Goal: Obtain resource: Download file/media

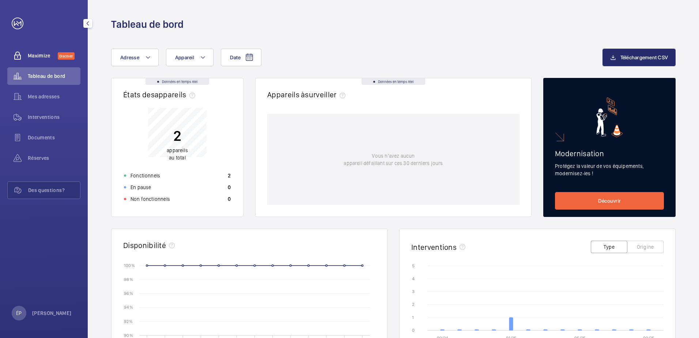
click at [38, 52] on span "Maximize" at bounding box center [43, 55] width 30 height 7
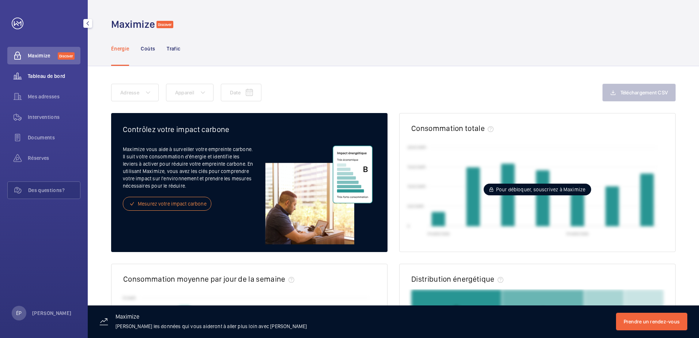
click at [46, 75] on span "Tableau de bord" at bounding box center [54, 75] width 53 height 7
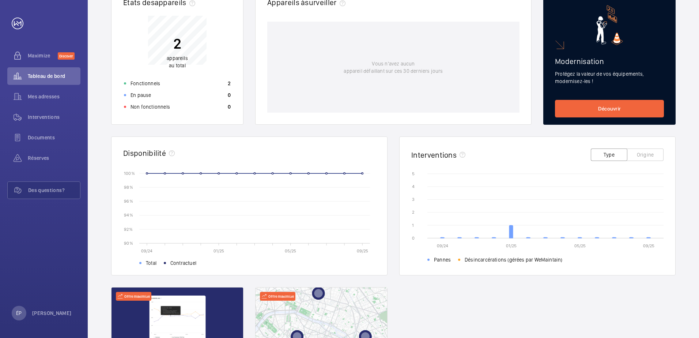
scroll to position [146, 0]
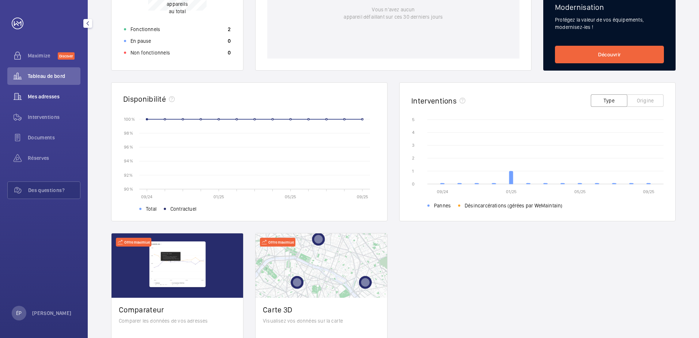
click at [29, 91] on div "Mes adresses" at bounding box center [43, 97] width 73 height 18
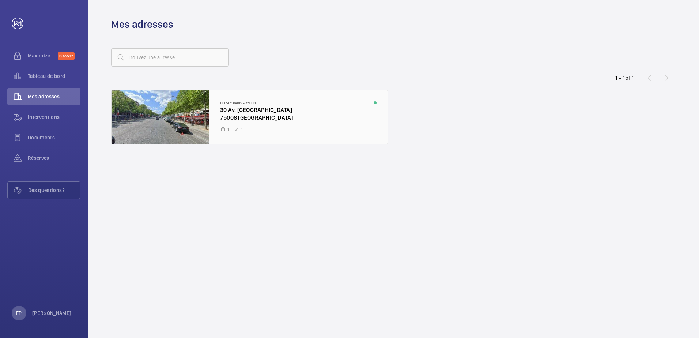
click at [257, 116] on div at bounding box center [250, 117] width 276 height 54
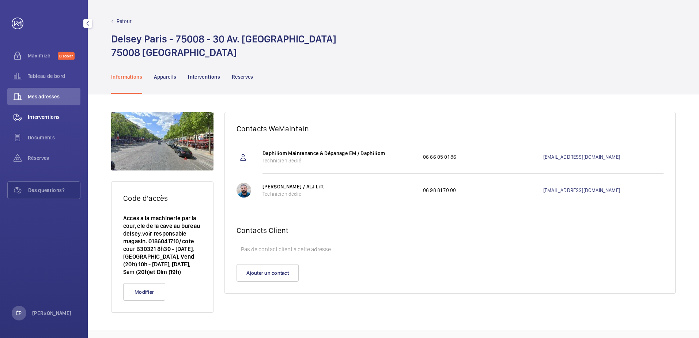
click at [36, 115] on span "Interventions" at bounding box center [54, 116] width 53 height 7
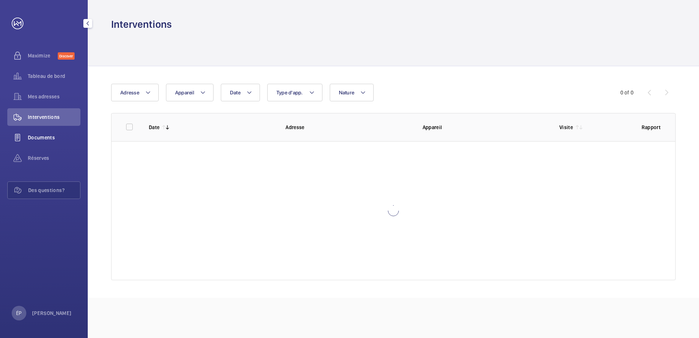
click at [39, 134] on span "Documents" at bounding box center [54, 137] width 53 height 7
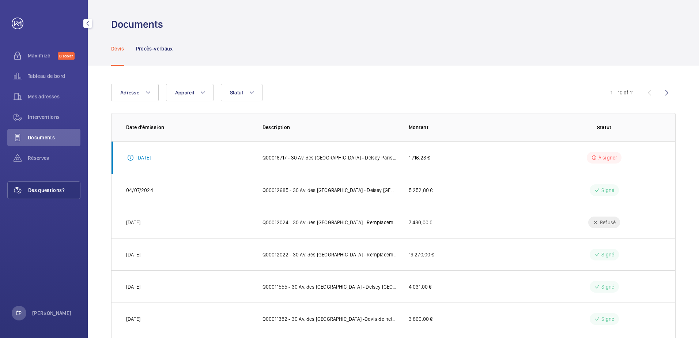
click at [51, 191] on span "Des questions?" at bounding box center [54, 189] width 52 height 7
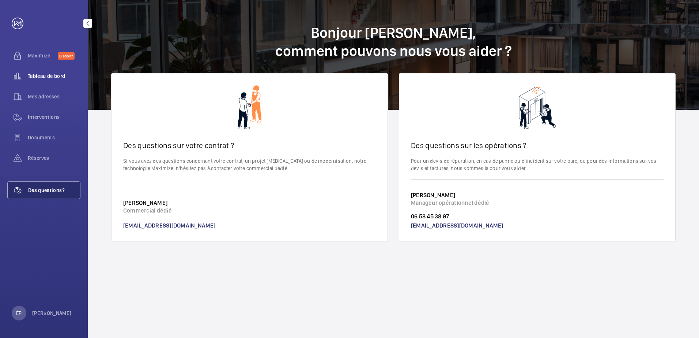
drag, startPoint x: 39, startPoint y: 59, endPoint x: 39, endPoint y: 70, distance: 11.3
click at [39, 59] on span "Maximize" at bounding box center [43, 55] width 30 height 7
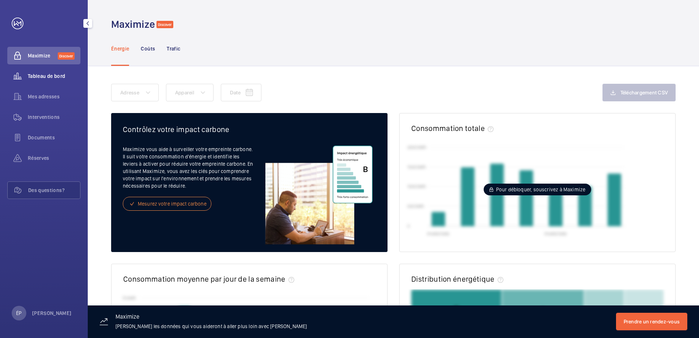
click at [54, 75] on span "Tableau de bord" at bounding box center [54, 75] width 53 height 7
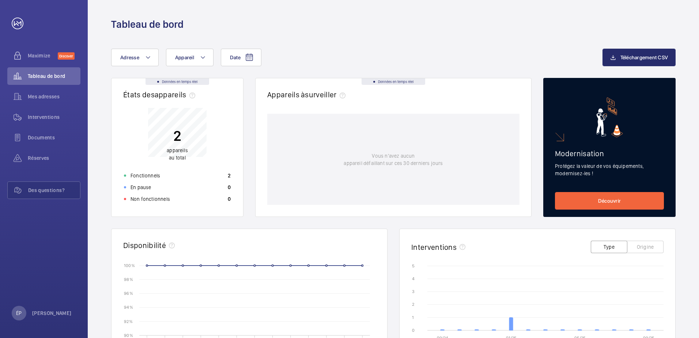
click at [293, 48] on div "Date Adresse Appareil Téléchargement CSV Données en temps réel États des appare…" at bounding box center [393, 283] width 611 height 505
click at [153, 176] on p "Fonctionnels" at bounding box center [146, 175] width 30 height 7
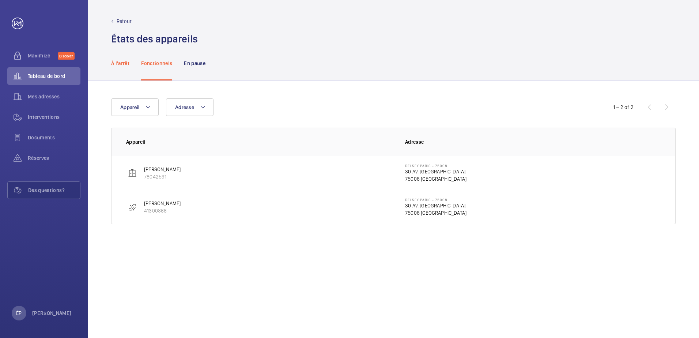
click at [124, 64] on p "À l'arrêt" at bounding box center [120, 63] width 18 height 7
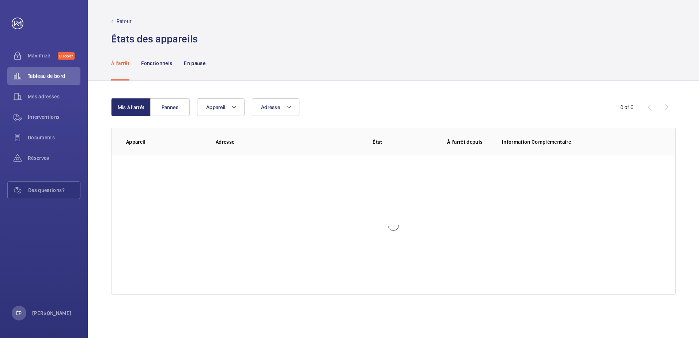
click at [255, 65] on div "À l'arrêt Fonctionnels En pause" at bounding box center [393, 63] width 565 height 35
click at [113, 22] on mat-icon at bounding box center [112, 21] width 3 height 3
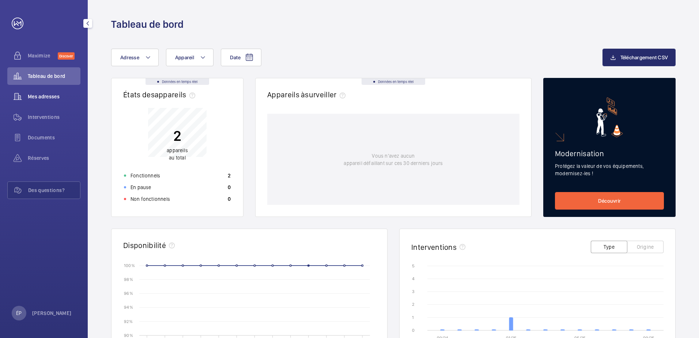
click at [30, 101] on div "Mes adresses" at bounding box center [43, 97] width 73 height 18
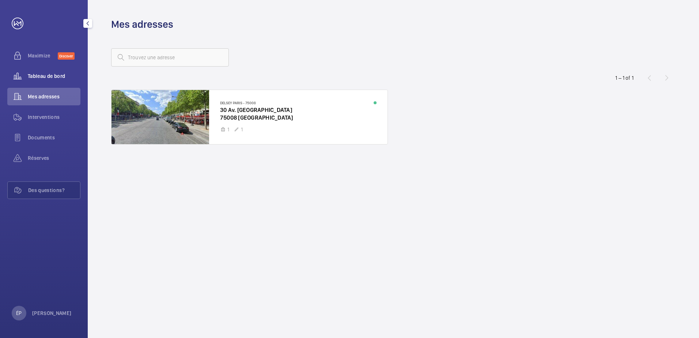
click at [61, 76] on span "Tableau de bord" at bounding box center [54, 75] width 53 height 7
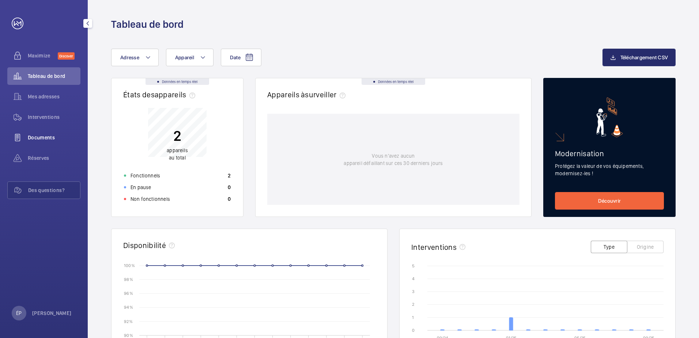
click at [50, 136] on span "Documents" at bounding box center [54, 137] width 53 height 7
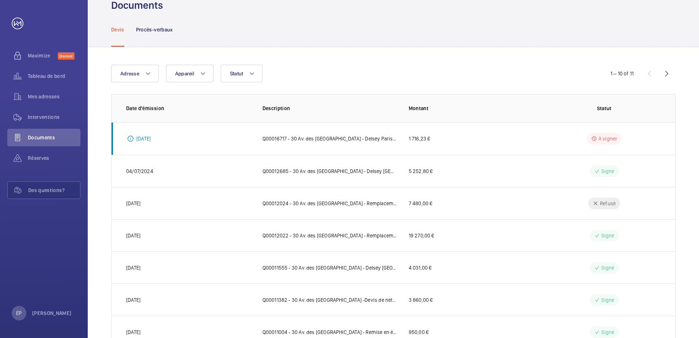
scroll to position [37, 0]
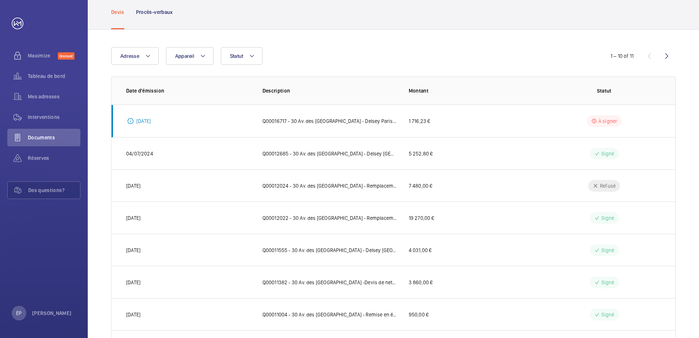
click at [293, 49] on div "Adresse Appareil Statut" at bounding box center [349, 56] width 477 height 18
click at [232, 65] on wm-front-table "Adresse Appareil Statut 1 – 10 of 11 Date d'émission Description Montant Statut…" at bounding box center [393, 237] width 565 height 380
click at [246, 59] on button "Statut" at bounding box center [242, 56] width 42 height 18
drag, startPoint x: 293, startPoint y: 61, endPoint x: 285, endPoint y: 59, distance: 8.3
click at [294, 61] on div "Adresse Appareil Statut À signer Signé Refusé En validation Réinitialiser" at bounding box center [349, 56] width 477 height 18
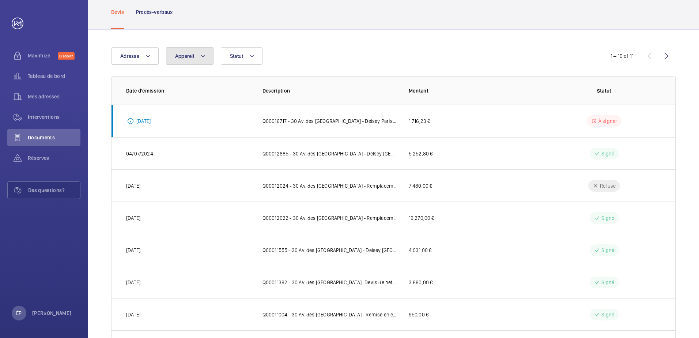
click at [207, 53] on button "Appareil" at bounding box center [190, 56] width 48 height 18
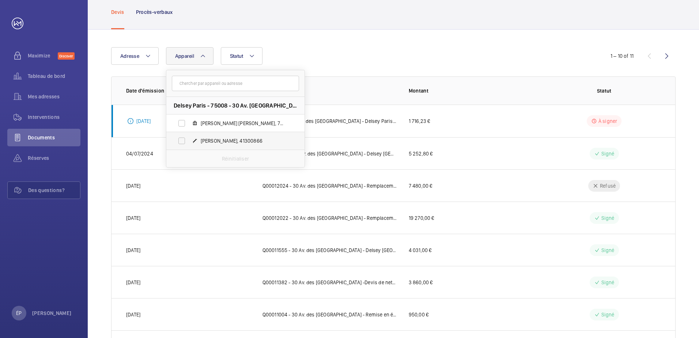
click at [238, 141] on span "[PERSON_NAME], 41300866" at bounding box center [243, 140] width 85 height 7
click at [189, 141] on input "[PERSON_NAME], 41300866" at bounding box center [181, 140] width 15 height 15
checkbox input "true"
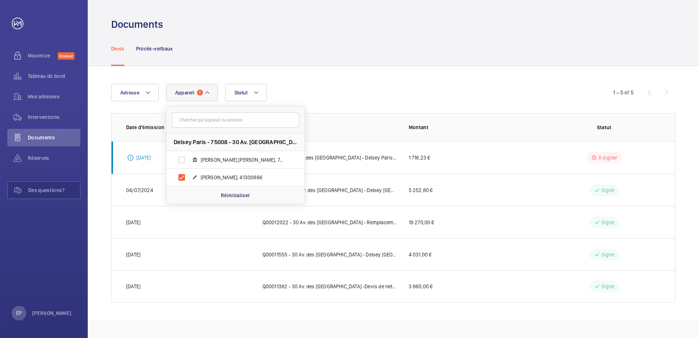
click at [391, 63] on div "Devis Procès-verbaux" at bounding box center [393, 48] width 565 height 35
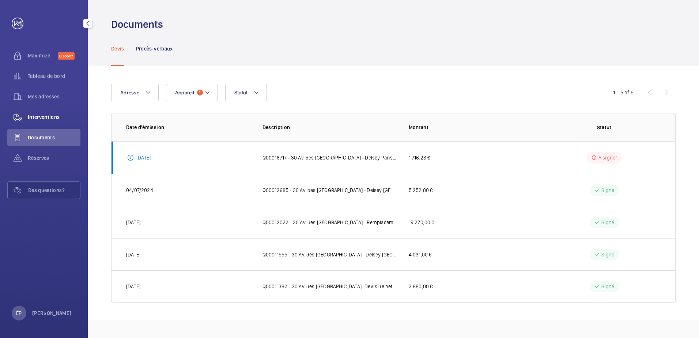
click at [41, 115] on span "Interventions" at bounding box center [54, 116] width 53 height 7
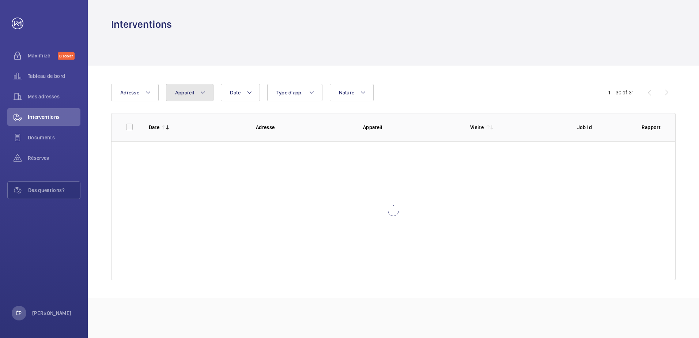
click at [201, 93] on mat-icon at bounding box center [203, 92] width 6 height 9
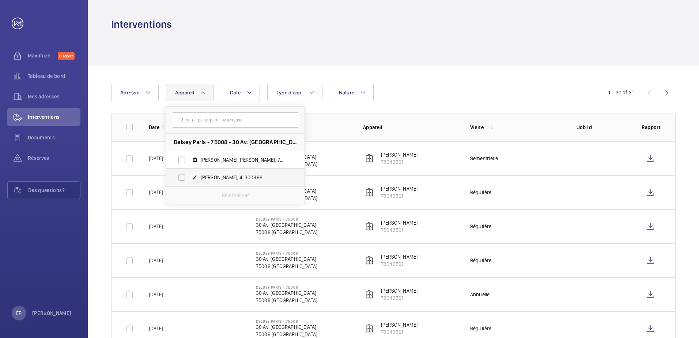
click at [219, 179] on span "[PERSON_NAME], 41300866" at bounding box center [243, 177] width 85 height 7
click at [189, 179] on input "[PERSON_NAME], 41300866" at bounding box center [181, 177] width 15 height 15
checkbox input "true"
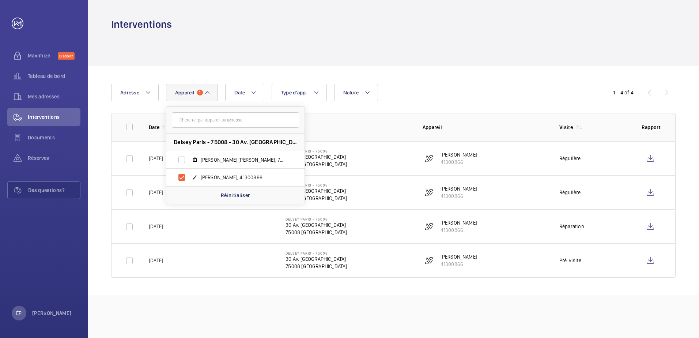
click at [448, 58] on div at bounding box center [393, 48] width 565 height 35
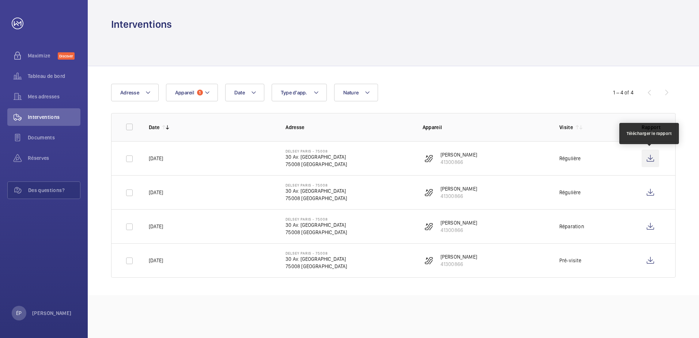
click at [651, 159] on wm-front-icon-button at bounding box center [651, 159] width 18 height 18
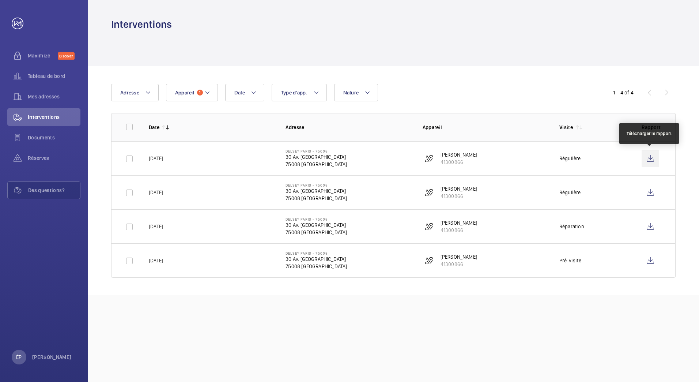
click at [653, 163] on wm-front-icon-button at bounding box center [651, 159] width 18 height 18
click at [44, 139] on span "Documents" at bounding box center [54, 137] width 53 height 7
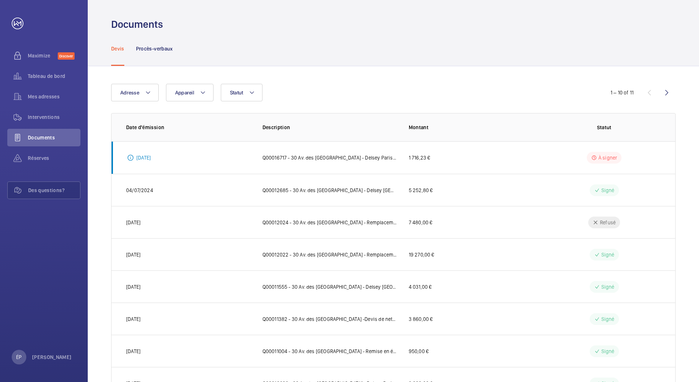
click at [304, 157] on p "Q00016717 - 30 Av. des [GEOGRAPHIC_DATA] - Delsey Paris VIDANGE ET NIVEAU D'HUI…" at bounding box center [330, 157] width 135 height 7
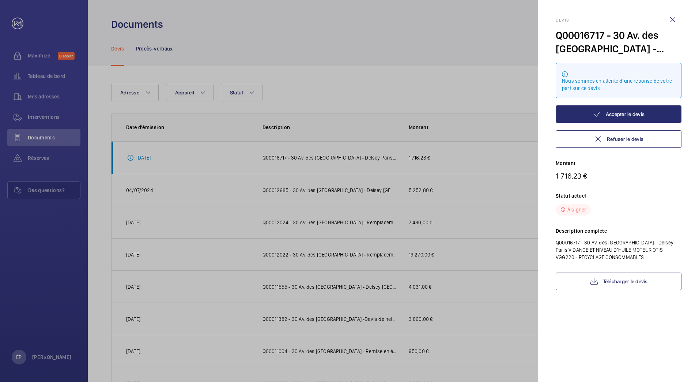
click at [596, 249] on p "Q00016717 - 30 Av. des [GEOGRAPHIC_DATA] - Delsey Paris VIDANGE ET NIVEAU D'HUI…" at bounding box center [619, 250] width 126 height 22
click at [609, 286] on link "Télécharger le devis" at bounding box center [619, 281] width 126 height 18
click at [44, 139] on div at bounding box center [349, 191] width 699 height 382
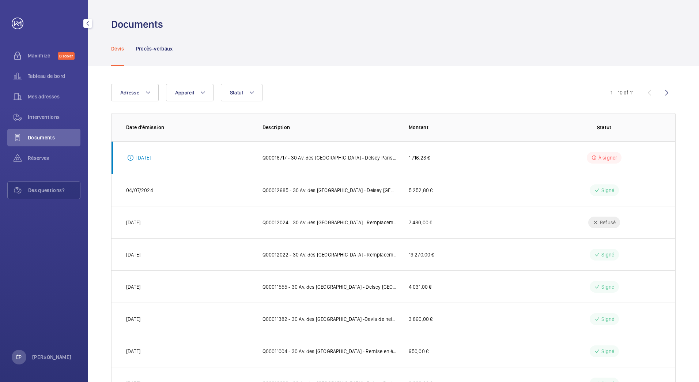
click at [54, 134] on span "Documents" at bounding box center [54, 137] width 53 height 7
click at [54, 136] on span "Documents" at bounding box center [54, 137] width 53 height 7
click at [60, 97] on span "Mes adresses" at bounding box center [54, 96] width 53 height 7
